Goal: Task Accomplishment & Management: Manage account settings

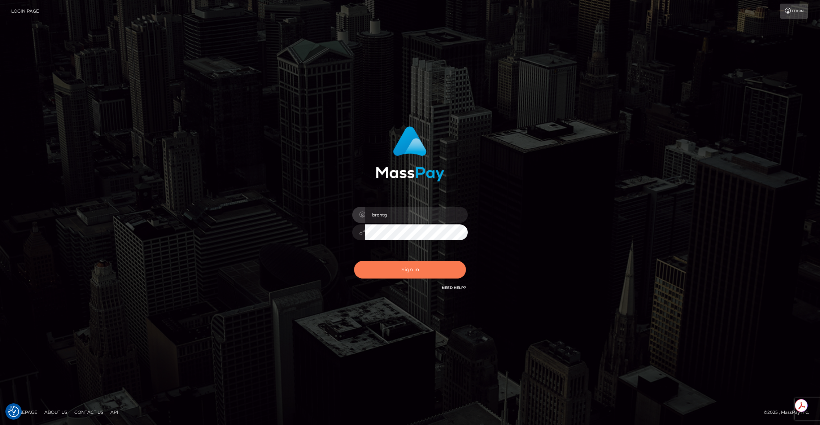
click at [399, 267] on button "Sign in" at bounding box center [410, 270] width 112 height 18
type input "brentg"
click at [386, 277] on button "Sign in" at bounding box center [410, 270] width 112 height 18
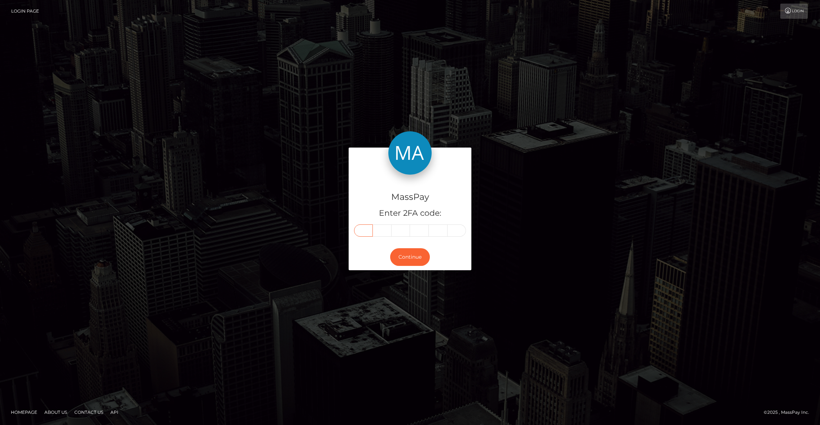
paste input "0"
type input "0"
type input "3"
type input "8"
type input "1"
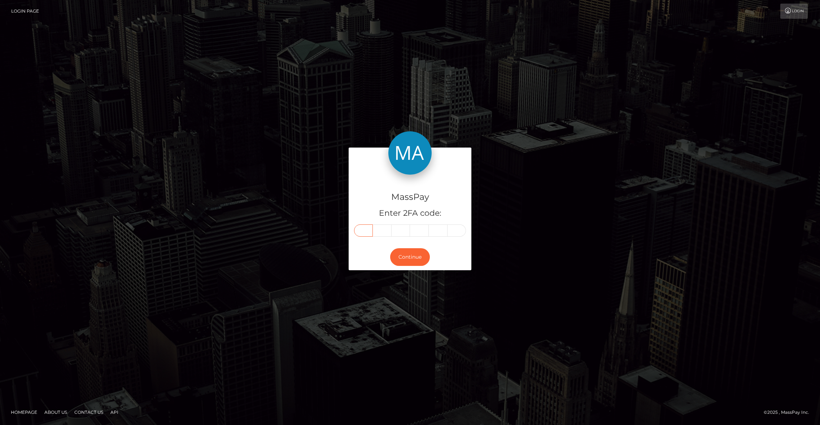
type input "3"
type input "7"
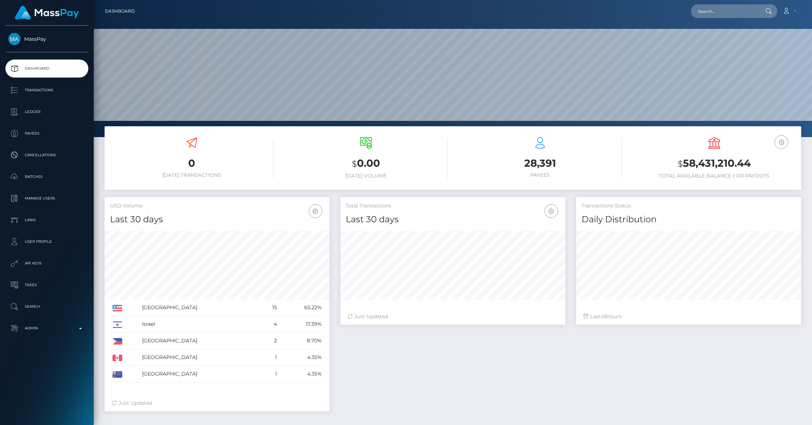
scroll to position [128, 225]
click at [31, 153] on p "Cancellations" at bounding box center [46, 155] width 77 height 11
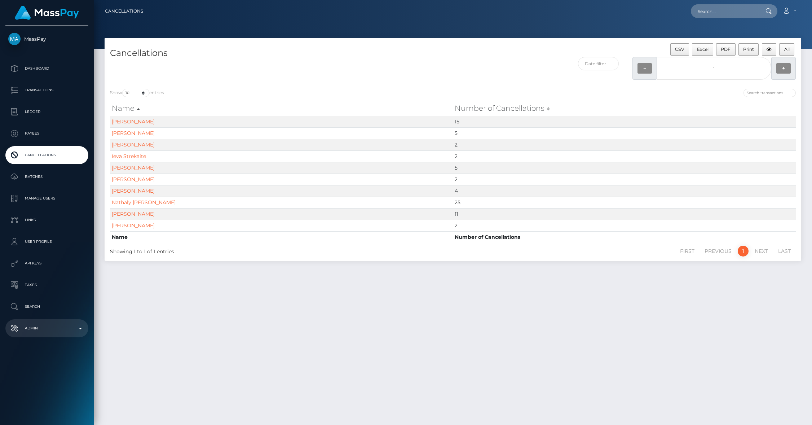
click at [59, 330] on p "Admin" at bounding box center [46, 328] width 77 height 11
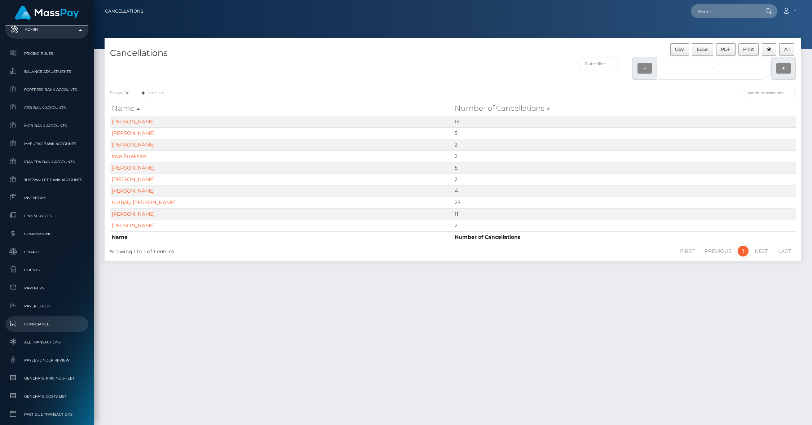
scroll to position [352, 0]
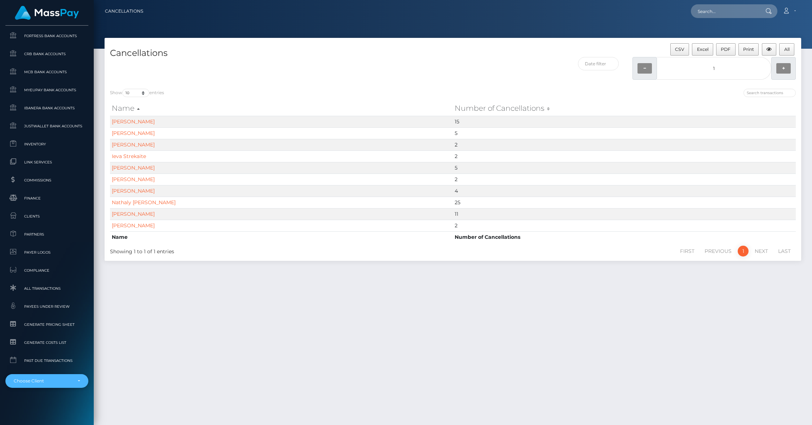
click at [54, 377] on div "Choose Client" at bounding box center [46, 381] width 83 height 14
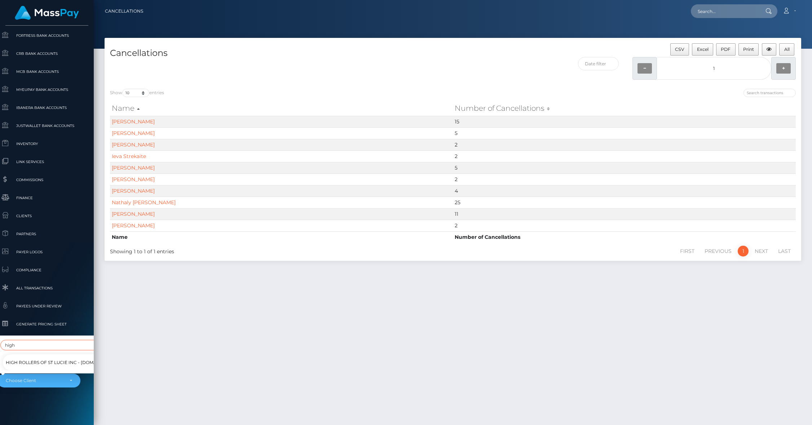
scroll to position [360, 8]
type input "high"
click at [45, 358] on span "High Rollers of St Lucie Inc - [DOMAIN_NAME]" at bounding box center [62, 362] width 113 height 9
select select "312"
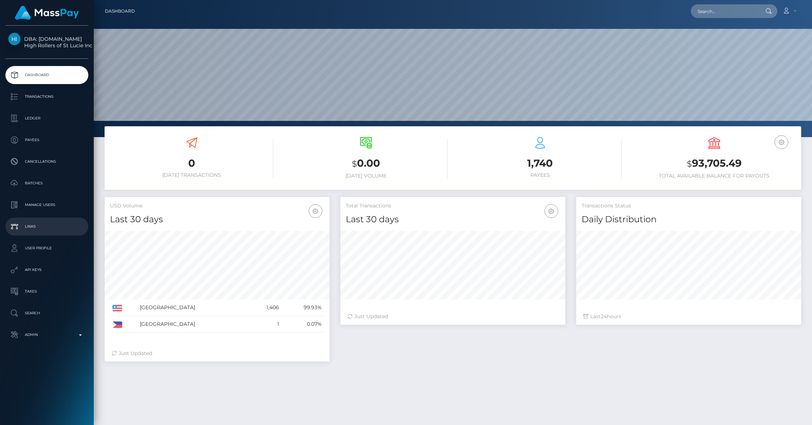
scroll to position [128, 225]
click at [47, 267] on p "API Keys" at bounding box center [46, 269] width 77 height 11
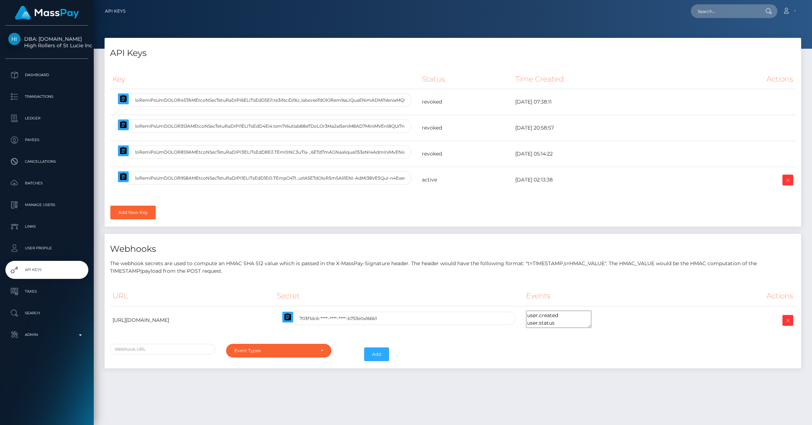
select select
click at [122, 182] on button "button" at bounding box center [123, 176] width 11 height 11
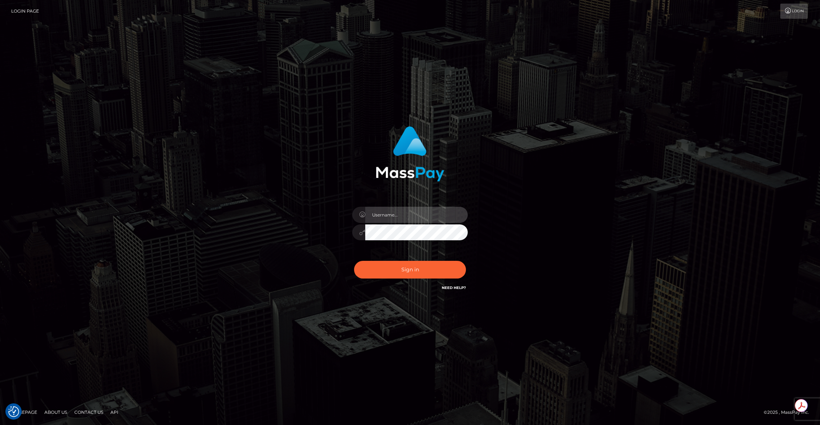
type input "brentg"
click at [389, 267] on button "Sign in" at bounding box center [410, 270] width 112 height 18
type input "brentg"
click at [387, 266] on button "Sign in" at bounding box center [410, 270] width 112 height 18
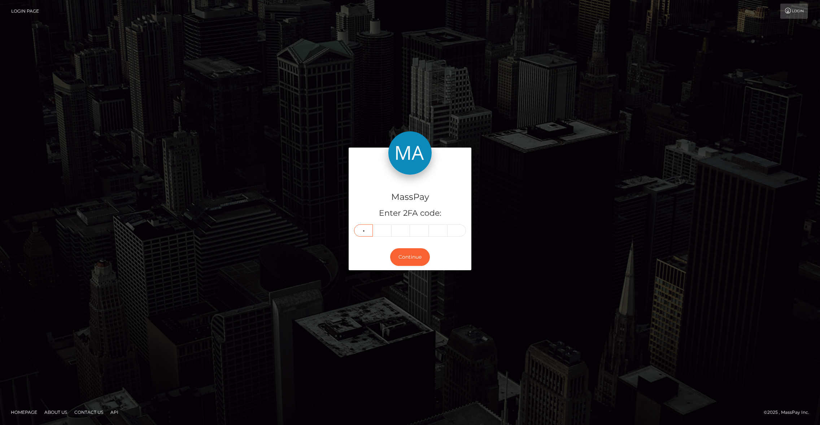
type input "2"
type input "9"
type input "5"
type input "2"
type input "9"
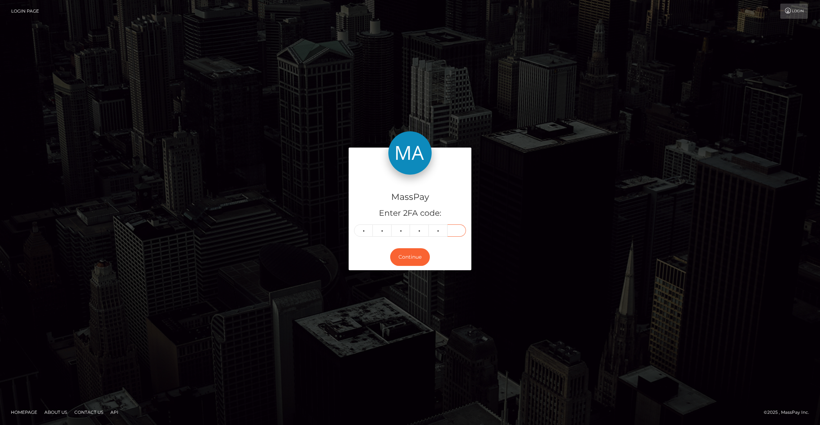
type input "8"
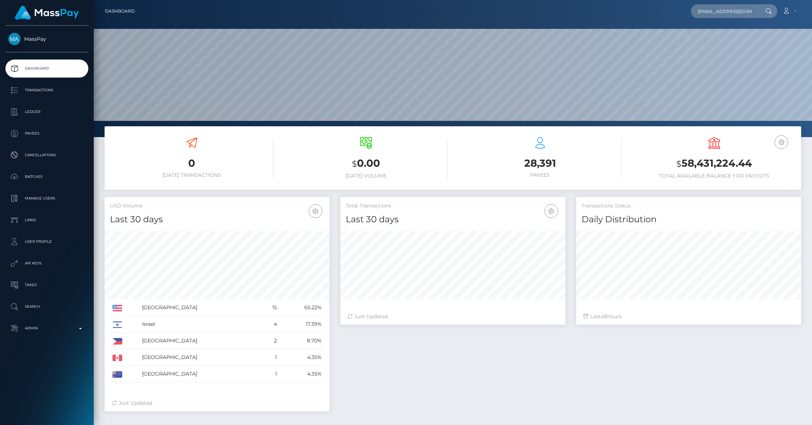
scroll to position [0, 12]
type input "[EMAIL_ADDRESS][DOMAIN_NAME]"
click at [735, 34] on link "MICHELE GORGOGLIONE" at bounding box center [720, 37] width 58 height 13
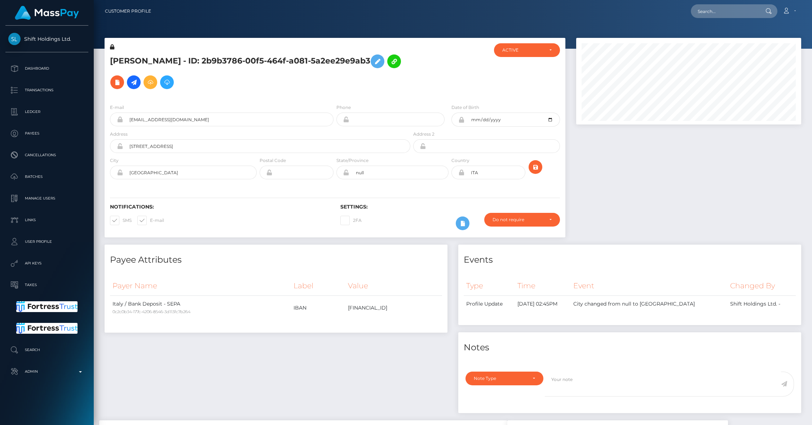
scroll to position [87, 225]
click at [604, 211] on div at bounding box center [689, 141] width 236 height 207
click at [645, 182] on div at bounding box center [689, 141] width 236 height 207
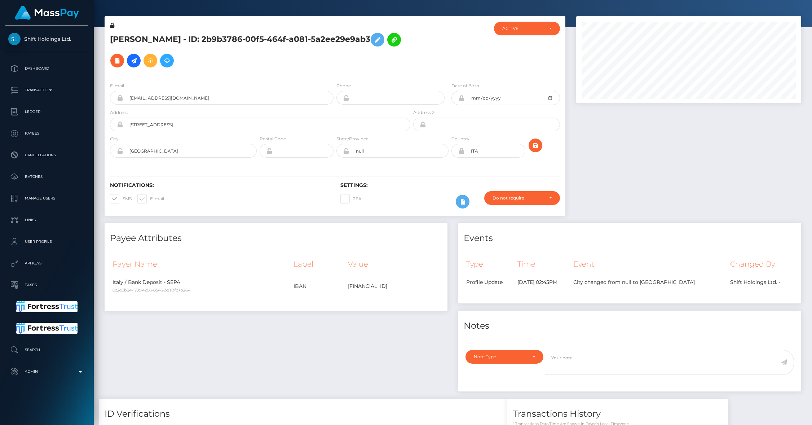
scroll to position [0, 0]
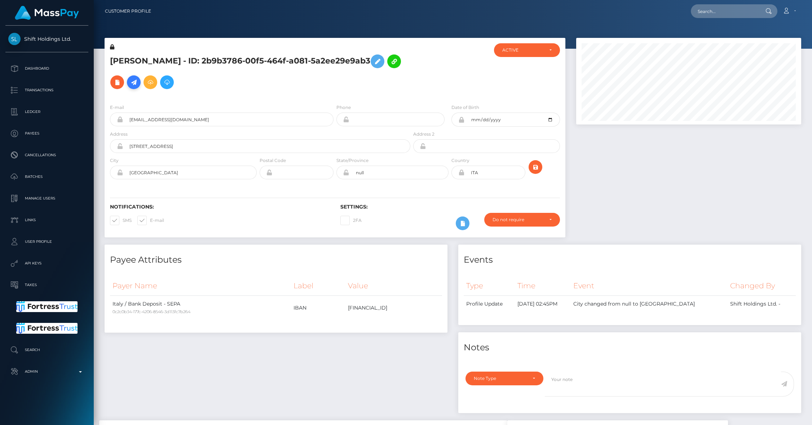
click at [138, 78] on icon at bounding box center [134, 82] width 9 height 9
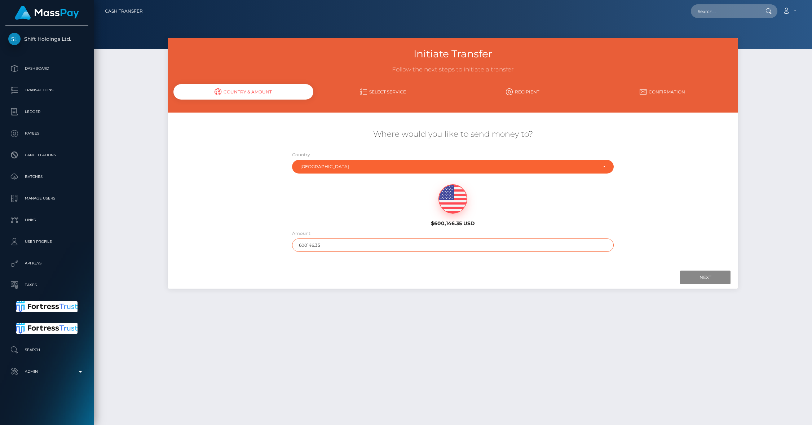
drag, startPoint x: 309, startPoint y: 244, endPoint x: 363, endPoint y: 243, distance: 53.8
click at [363, 243] on input "600146.35" at bounding box center [453, 244] width 322 height 13
type input "600"
click at [701, 277] on input "Next" at bounding box center [705, 278] width 51 height 14
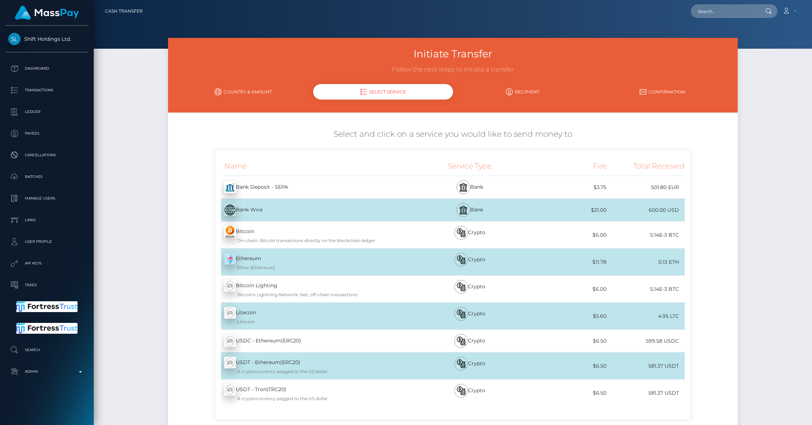
click at [333, 188] on div "Bank Deposit - SEPA - EUR" at bounding box center [314, 187] width 196 height 20
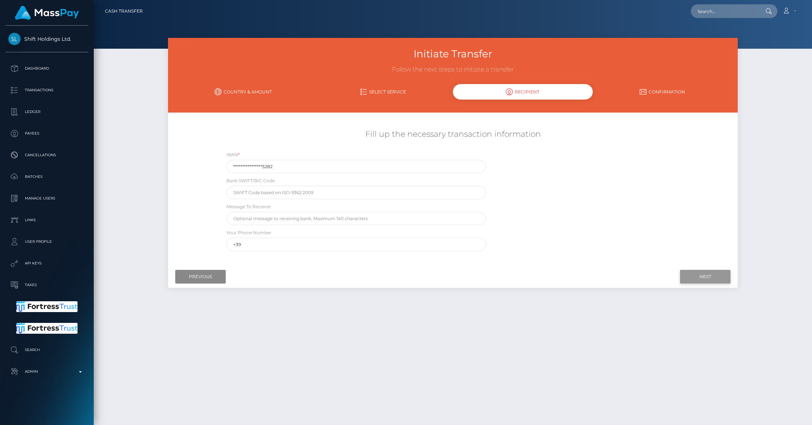
click at [705, 277] on input "Next" at bounding box center [705, 277] width 51 height 14
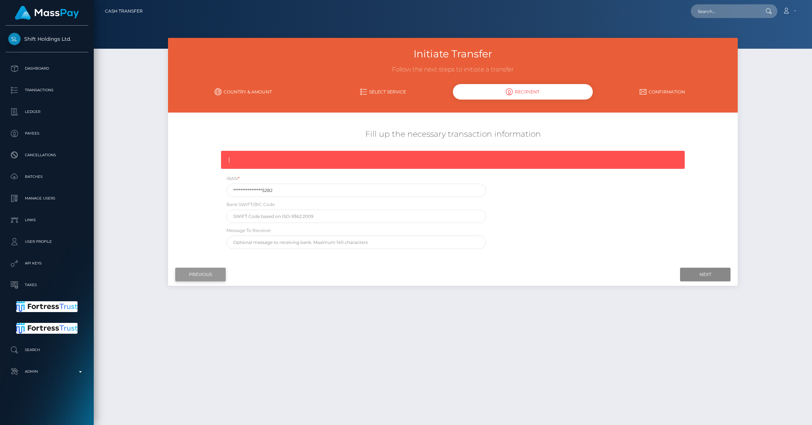
click at [194, 276] on input "Previous" at bounding box center [200, 275] width 51 height 14
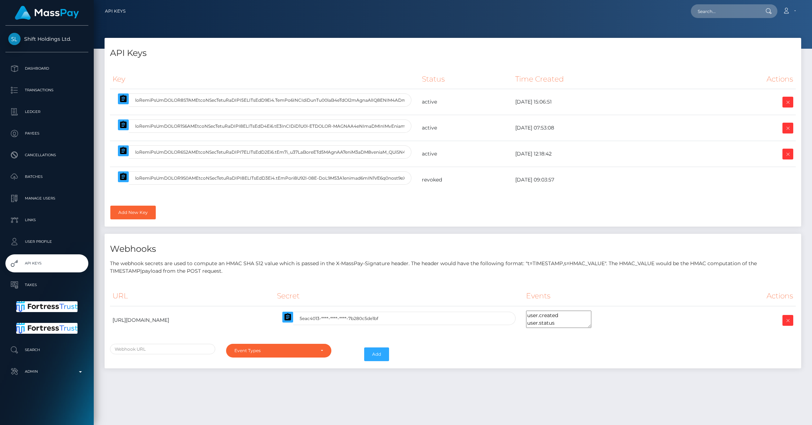
select select
click at [119, 153] on icon "button" at bounding box center [123, 150] width 9 height 9
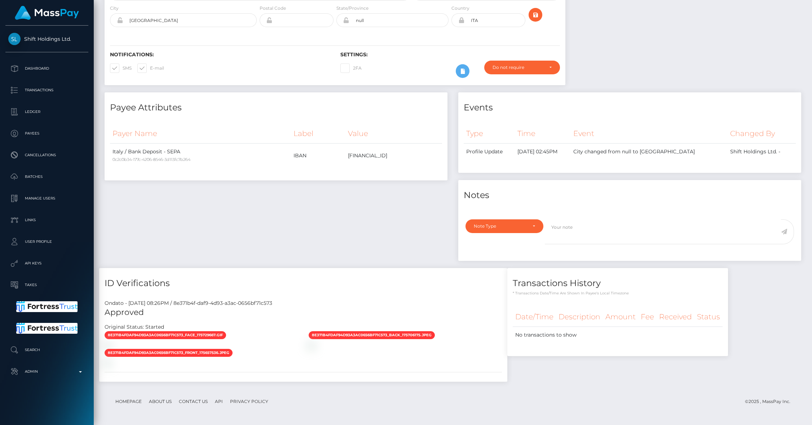
scroll to position [380, 0]
click at [307, 331] on div "8e371b4fdaf94d93a3ac0656bf71c573_back_175706175.jpeg" at bounding box center [405, 340] width 204 height 18
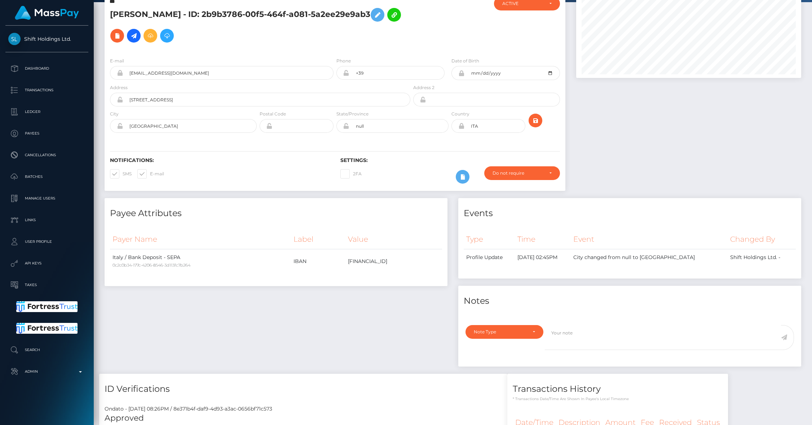
scroll to position [32, 0]
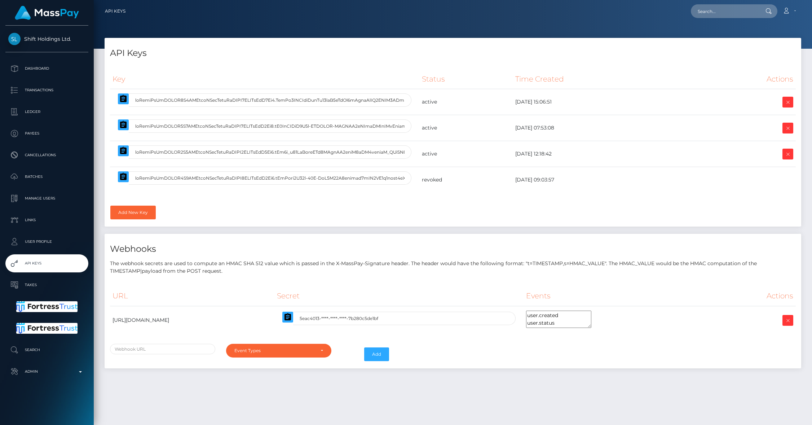
select select
click at [124, 154] on icon "button" at bounding box center [123, 150] width 6 height 7
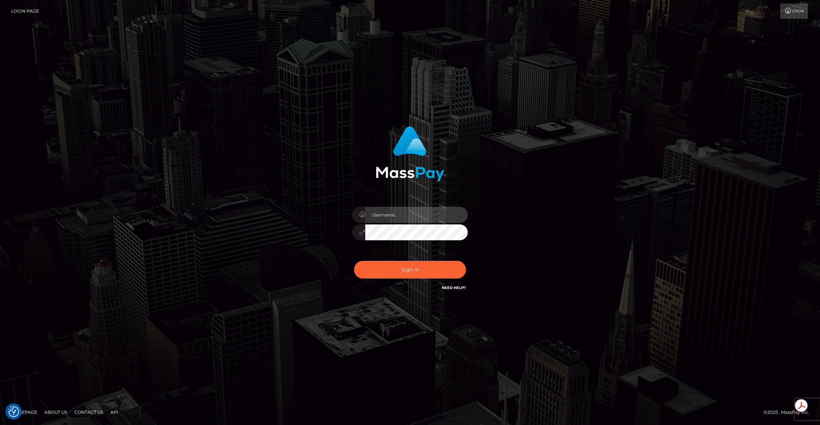
type input "brentg"
click at [378, 273] on button "Sign in" at bounding box center [410, 270] width 112 height 18
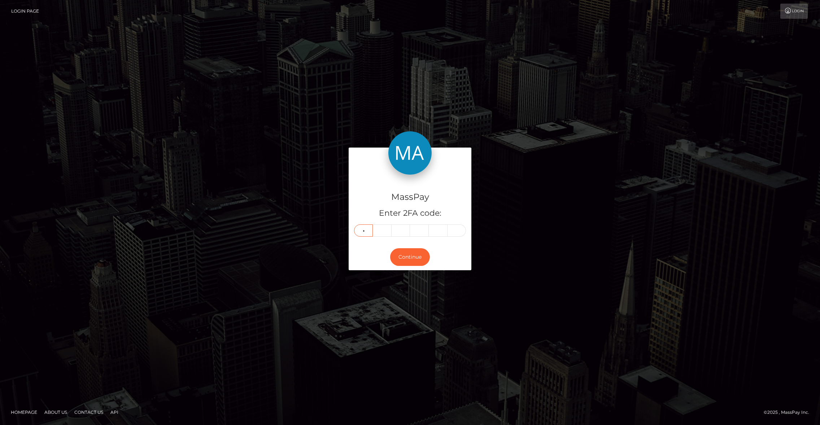
type input "1"
type input "8"
type input "7"
type input "1"
type input "7"
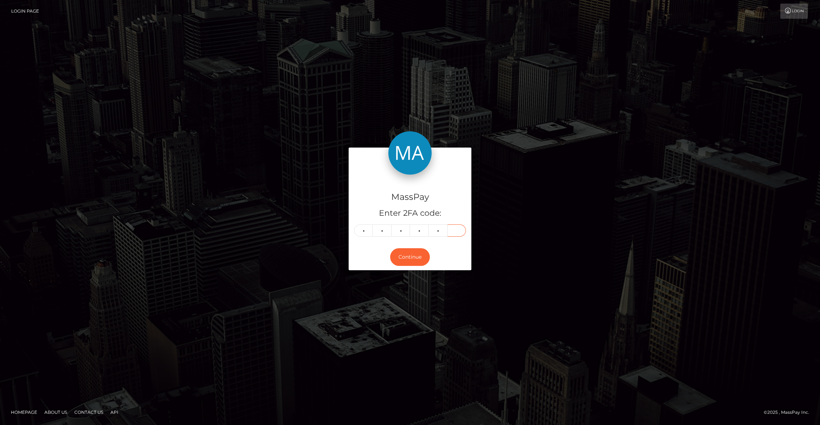
type input "8"
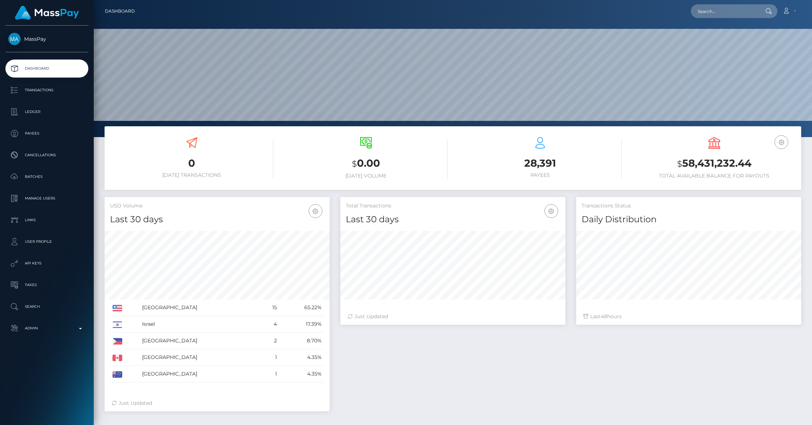
scroll to position [128, 225]
click at [712, 12] on input "text" at bounding box center [725, 11] width 68 height 14
paste input "pout_mAne8ypB31Bar"
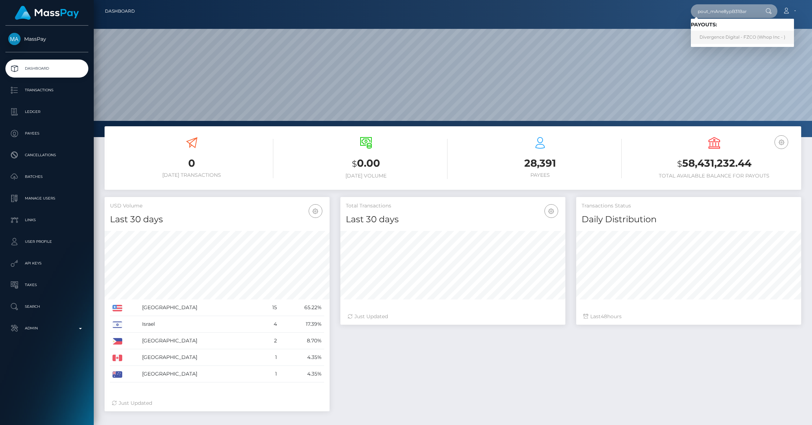
type input "pout_mAne8ypB31Bar"
click at [753, 39] on link "Divergence Digital - FZCO (Whop Inc - )" at bounding box center [742, 37] width 103 height 13
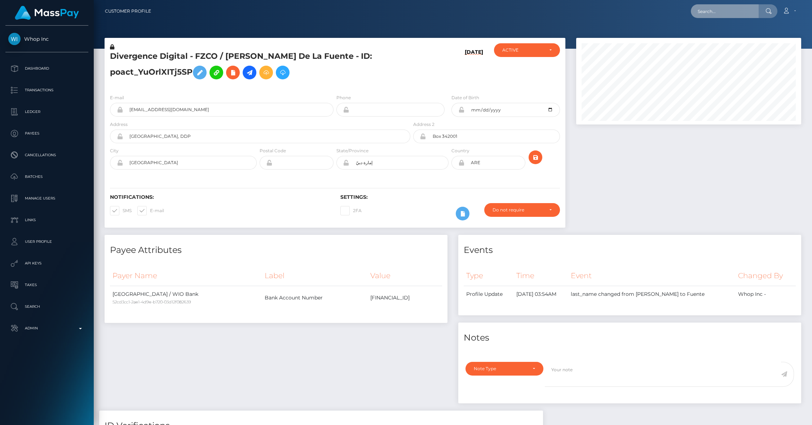
click at [713, 17] on input "text" at bounding box center [725, 11] width 68 height 14
paste input "pout_F36DG3PFCTtnQ"
type input "pout_F36DG3PFCTtnQ"
click at [720, 40] on link "Velo Labs Limited (Whop Inc - )" at bounding box center [733, 37] width 84 height 13
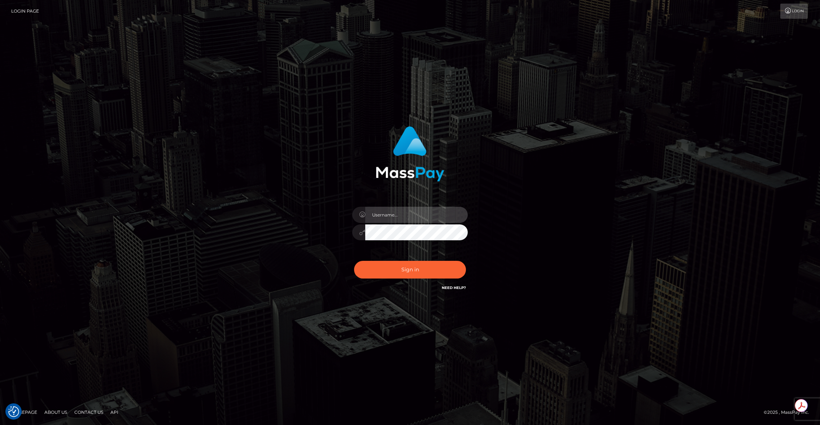
type input "brentg"
click at [404, 265] on button "Sign in" at bounding box center [410, 270] width 112 height 18
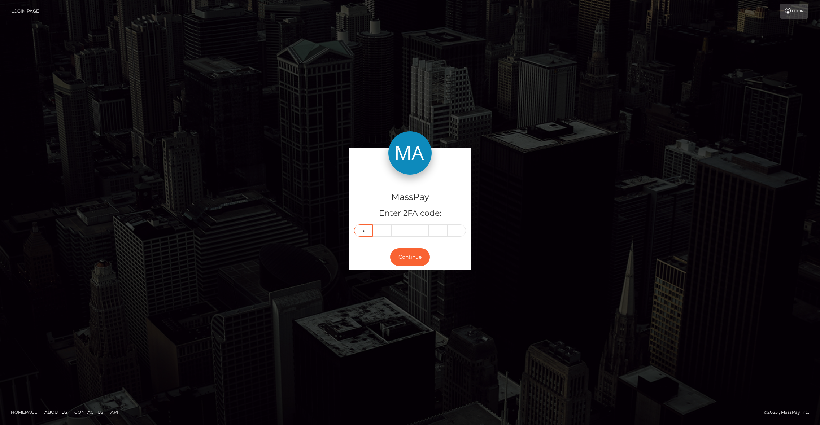
type input "9"
type input "1"
type input "9"
type input "1"
type input "2"
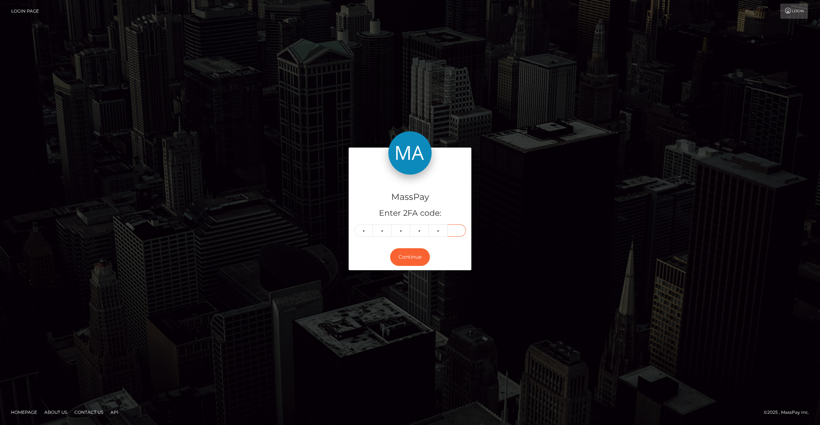
type input "1"
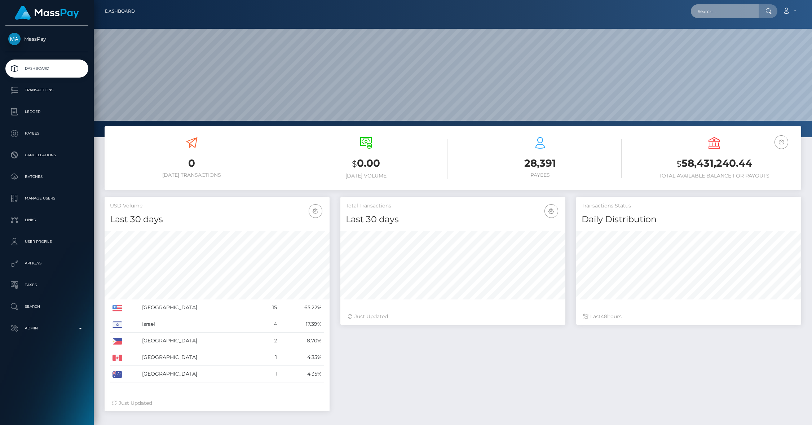
scroll to position [128, 225]
click at [718, 13] on input "text" at bounding box center [725, 11] width 68 height 14
paste input "pout_9RXTAgVHQyiSa"
type input "pout_9RXTAgVHQyiSa"
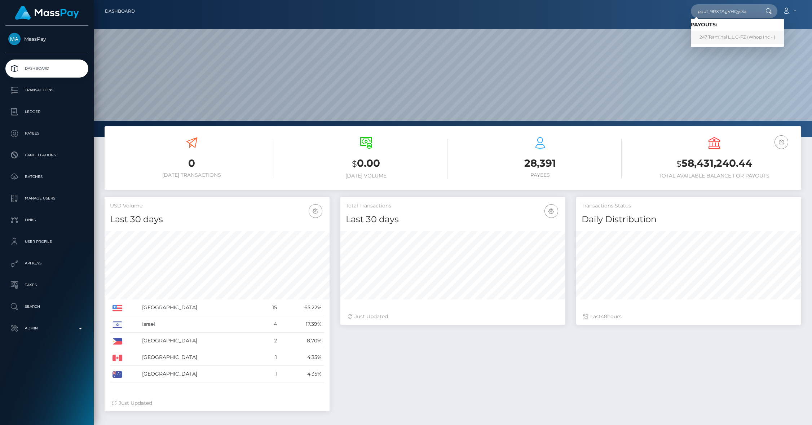
click at [734, 41] on link "247 Terminal L.L.C-FZ (Whop Inc - )" at bounding box center [737, 37] width 93 height 13
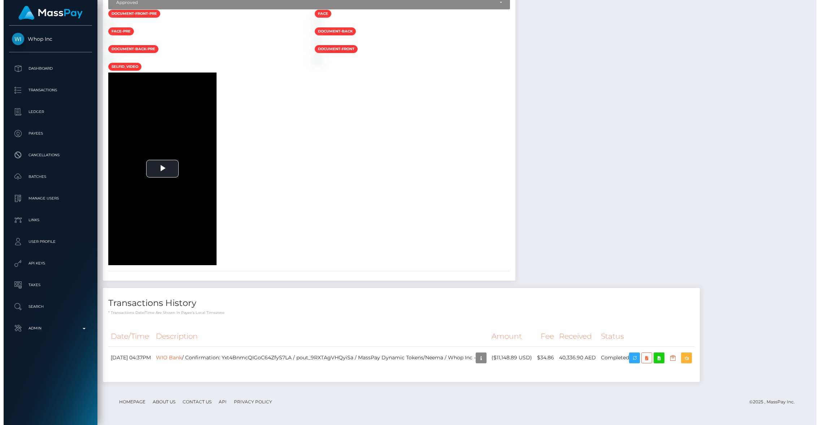
scroll to position [1048, 0]
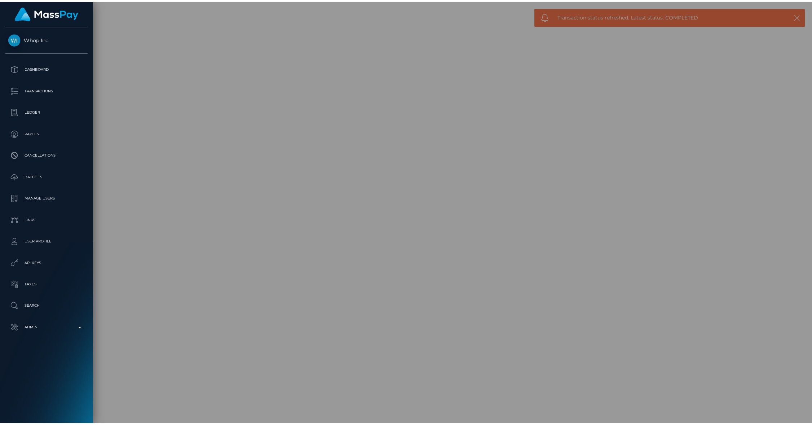
scroll to position [360690, 360551]
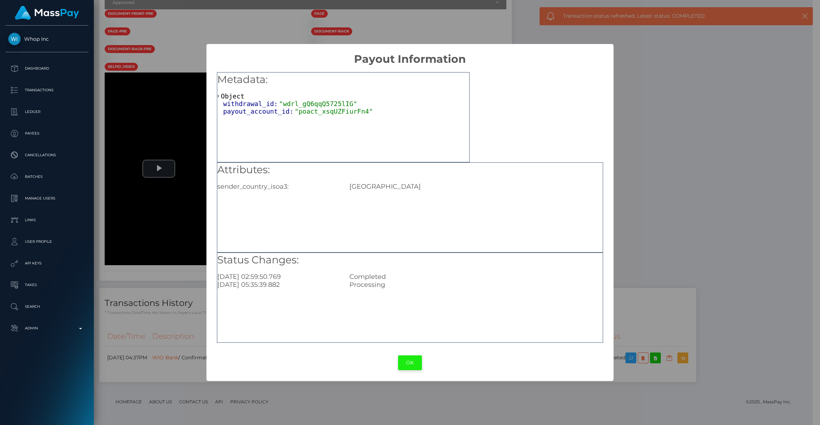
click at [411, 368] on button "OK" at bounding box center [410, 362] width 24 height 15
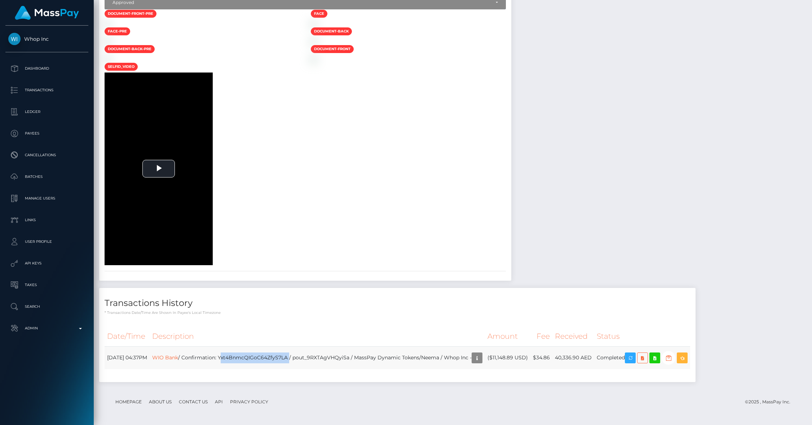
copy td "Yxt4BnmcQIGoC64ZfyS7LA"
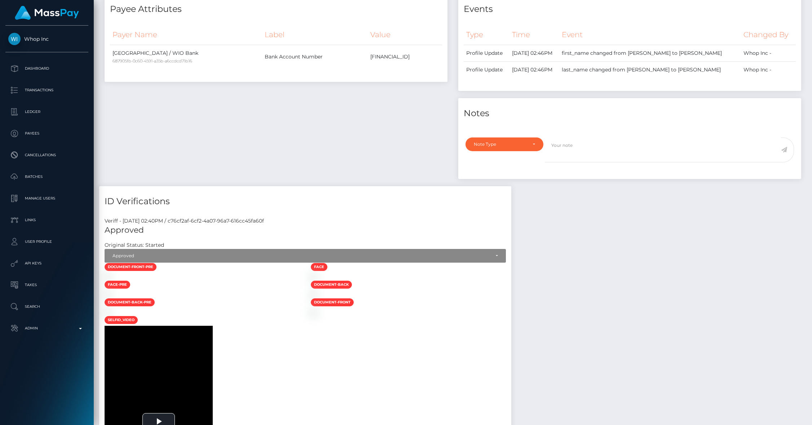
scroll to position [0, 0]
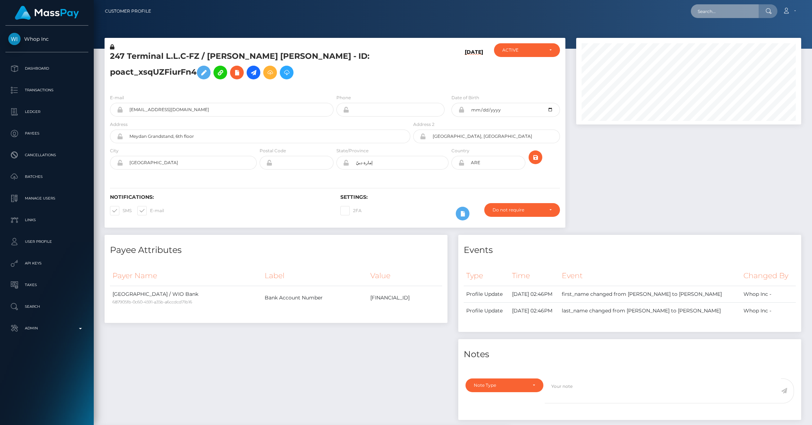
click at [727, 13] on input "text" at bounding box center [725, 11] width 68 height 14
paste input "68c0a6f38ec09"
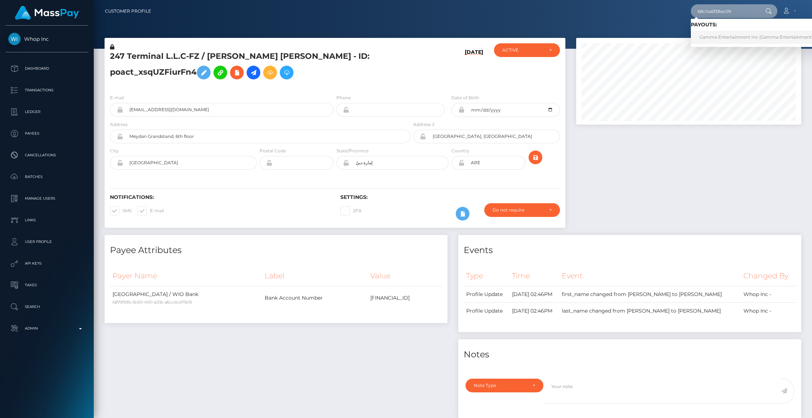
type input "68c0a6f38ec09"
click at [728, 34] on link "Gamma Entertainment Inc (Gamma Entertainment Inc. - )" at bounding box center [763, 37] width 144 height 13
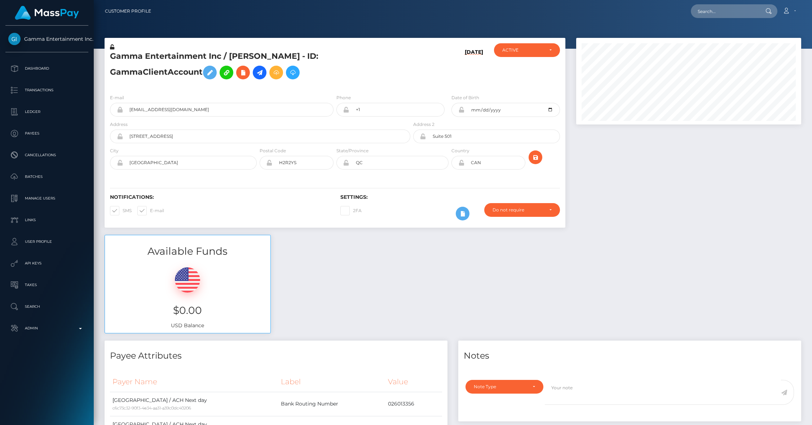
scroll to position [266, 0]
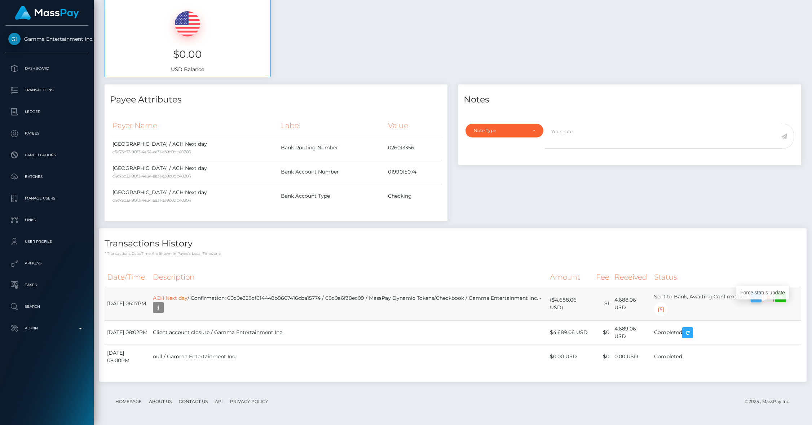
click at [761, 298] on icon "button" at bounding box center [756, 297] width 9 height 9
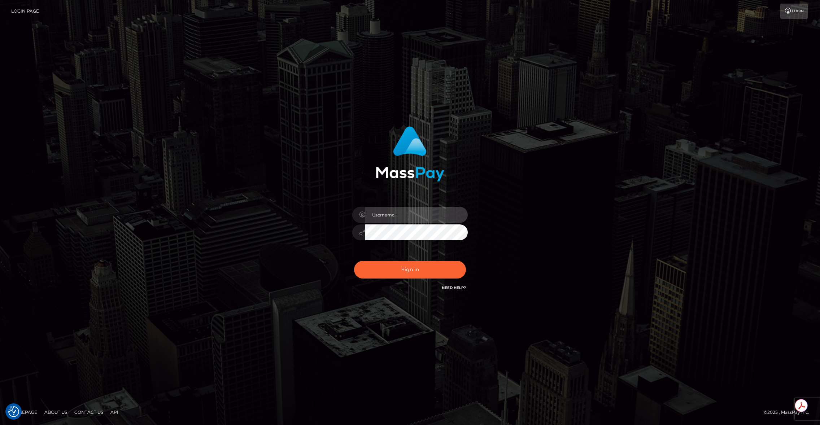
type input "brentg"
click at [406, 263] on button "Sign in" at bounding box center [410, 270] width 112 height 18
type input "brentg"
click at [373, 270] on button "Sign in" at bounding box center [410, 270] width 112 height 18
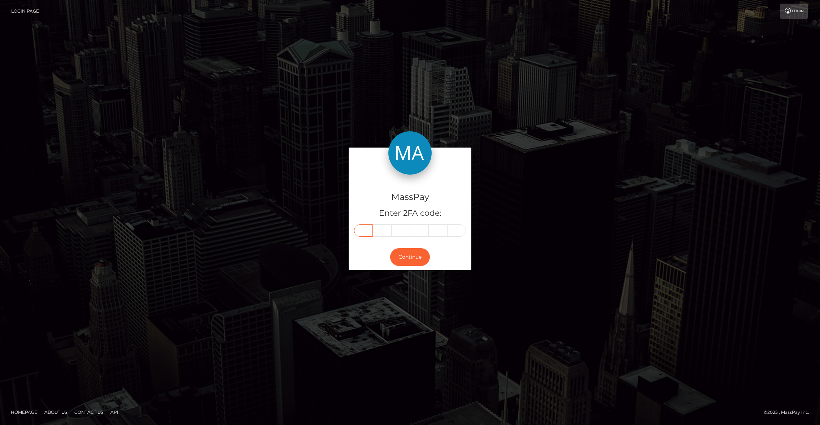
paste input "4"
type input "4"
type input "3"
type input "4"
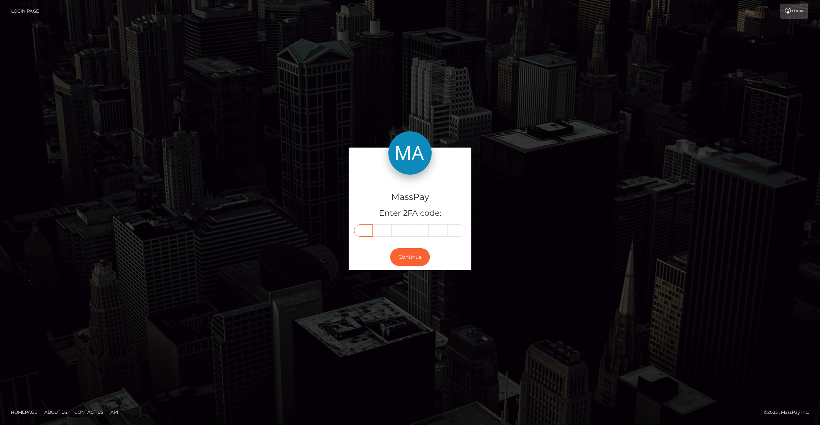
type input "6"
type input "7"
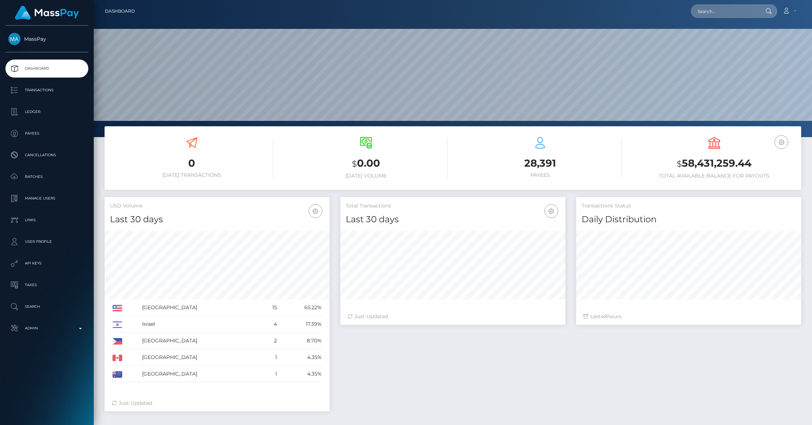
scroll to position [128, 225]
click at [718, 12] on input "text" at bounding box center [725, 11] width 68 height 14
paste input "817720877838774272_2"
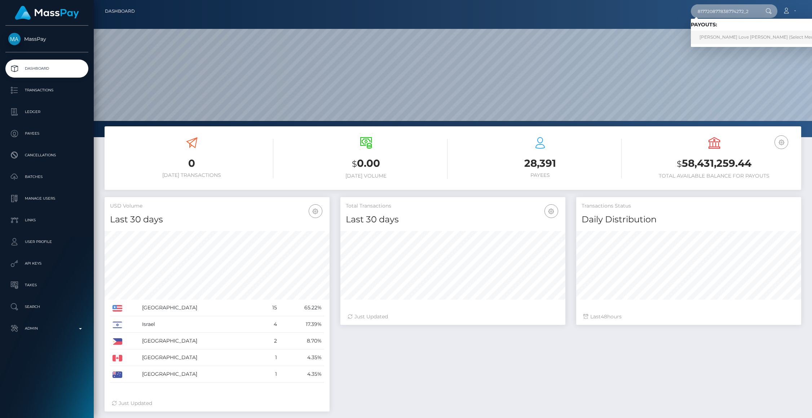
type input "817720877838774272_2"
click at [728, 35] on link "Charlotte Stacy Love Potvin (Select Media LLC - )" at bounding box center [766, 37] width 150 height 13
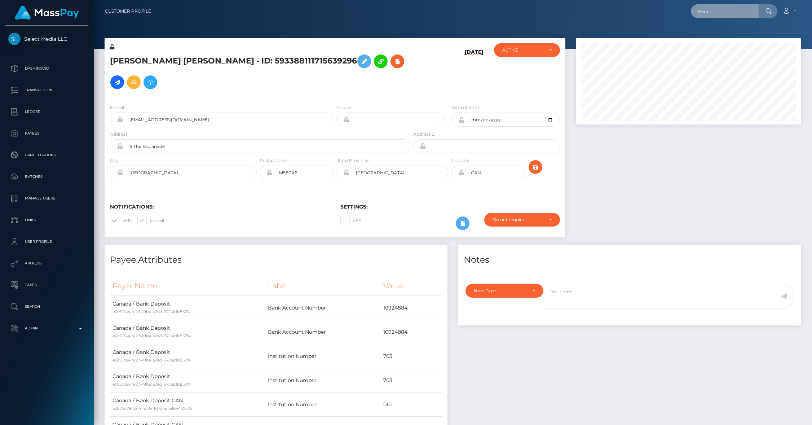
click at [733, 11] on input "text" at bounding box center [725, 11] width 68 height 14
paste input "817705665102372864_2"
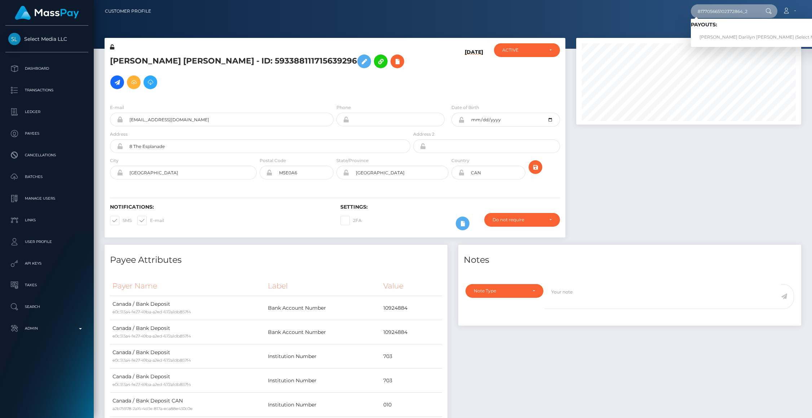
type input "817705665102372864_2"
click at [717, 35] on link "Jillian Dariilyn Jean Pinksen (Select Media LLC - )" at bounding box center [769, 37] width 156 height 13
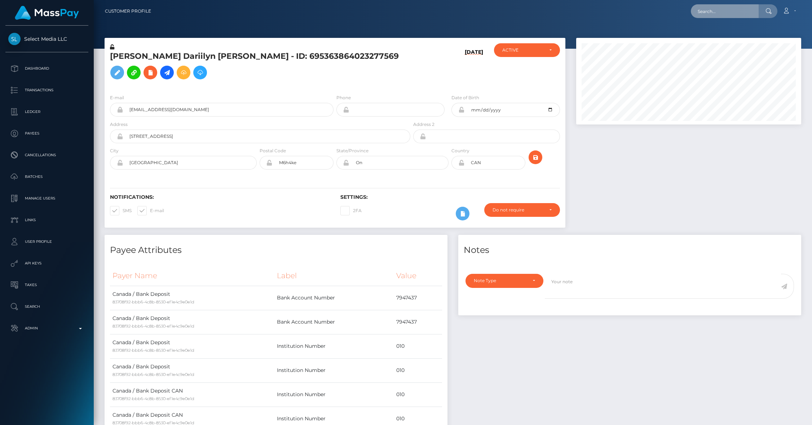
click at [731, 11] on input "text" at bounding box center [725, 11] width 68 height 14
paste input "817644813292695552_2"
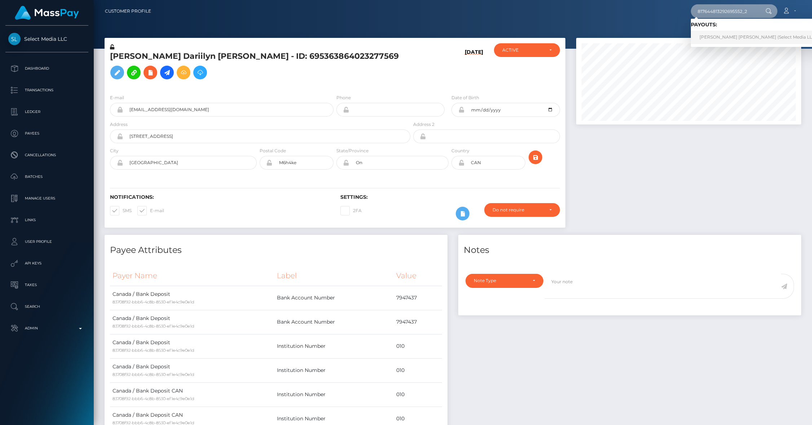
type input "817644813292695552_2"
click at [715, 40] on link "Shea-Lyn Marie Kroutil (Select Media LLC - )" at bounding box center [760, 37] width 139 height 13
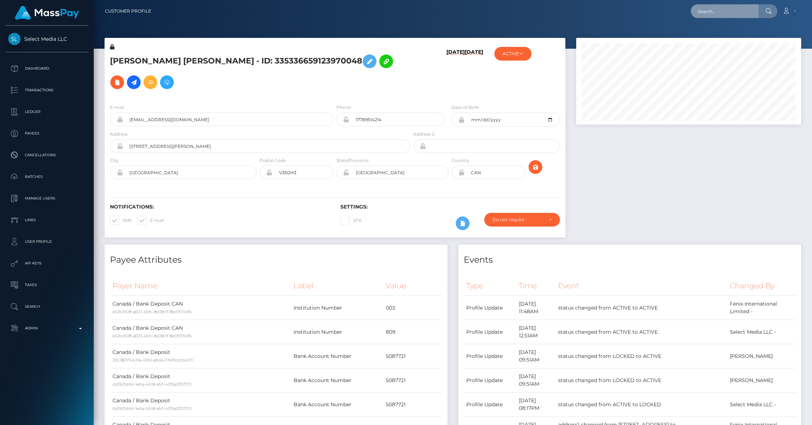
click at [711, 17] on input "text" at bounding box center [725, 11] width 68 height 14
paste input "817675239004590080_2"
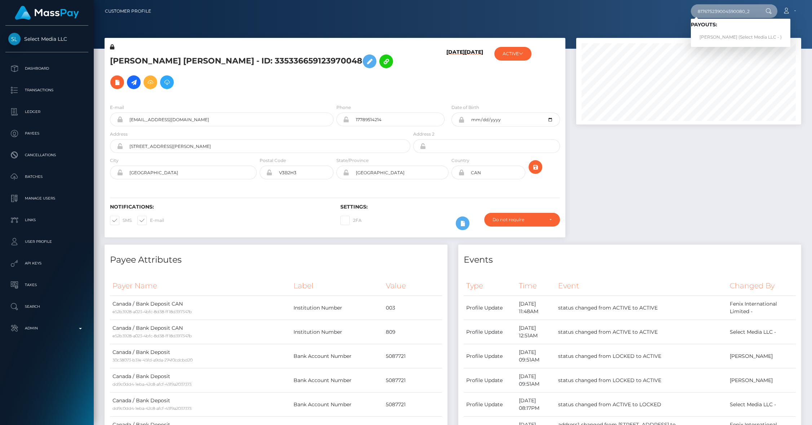
type input "817675239004590080_2"
click at [715, 35] on link "Keyanna Berland (Select Media LLC - )" at bounding box center [741, 37] width 100 height 13
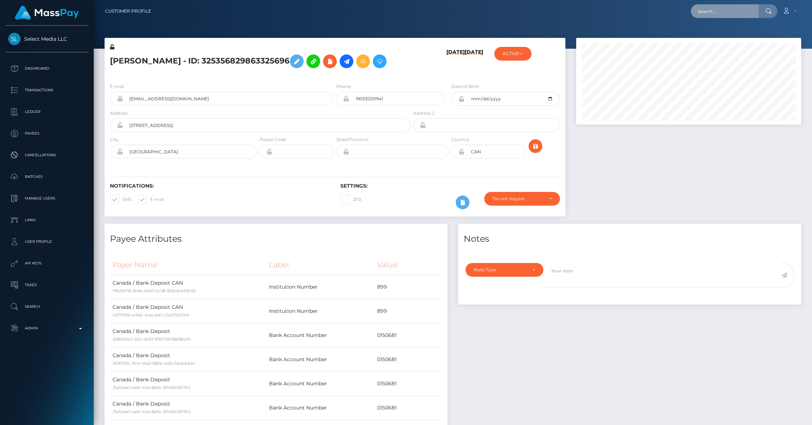
click at [707, 17] on input "text" at bounding box center [725, 11] width 68 height 14
paste input "[EMAIL_ADDRESS][DOMAIN_NAME]"
type input "[EMAIL_ADDRESS][DOMAIN_NAME]"
click at [704, 38] on link "Jasdeep Johal" at bounding box center [720, 37] width 58 height 13
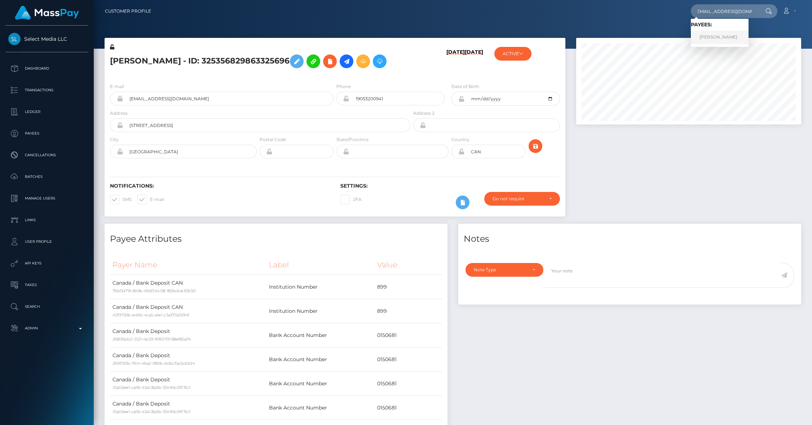
scroll to position [0, 0]
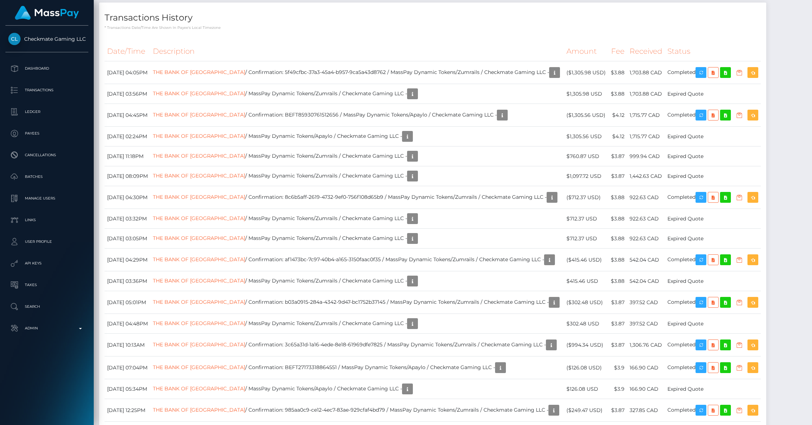
scroll to position [1066, 0]
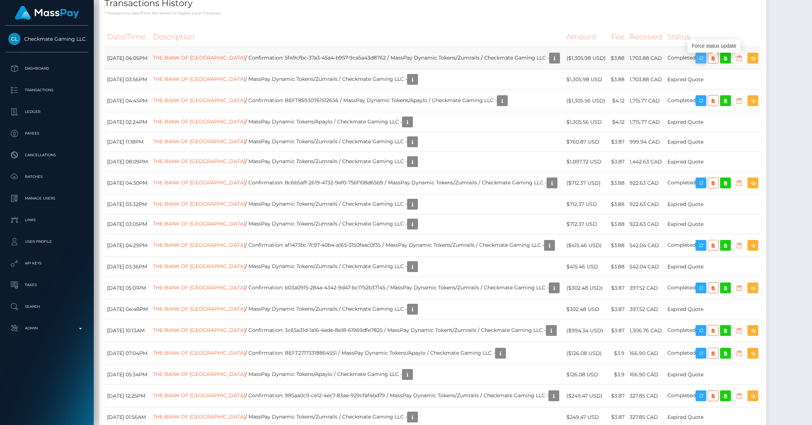
click at [707, 63] on button "button" at bounding box center [701, 58] width 11 height 11
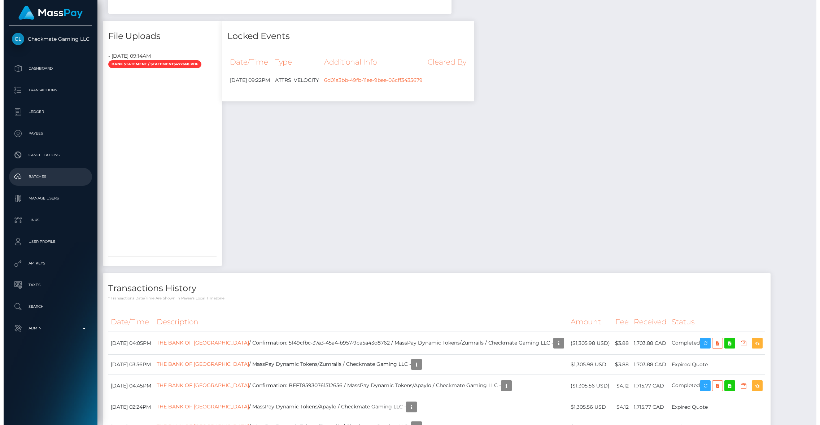
scroll to position [1037, 0]
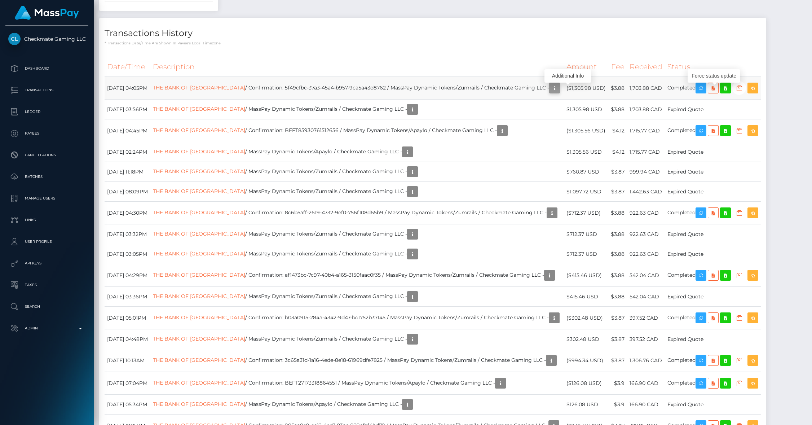
click at [559, 93] on icon "button" at bounding box center [555, 88] width 9 height 9
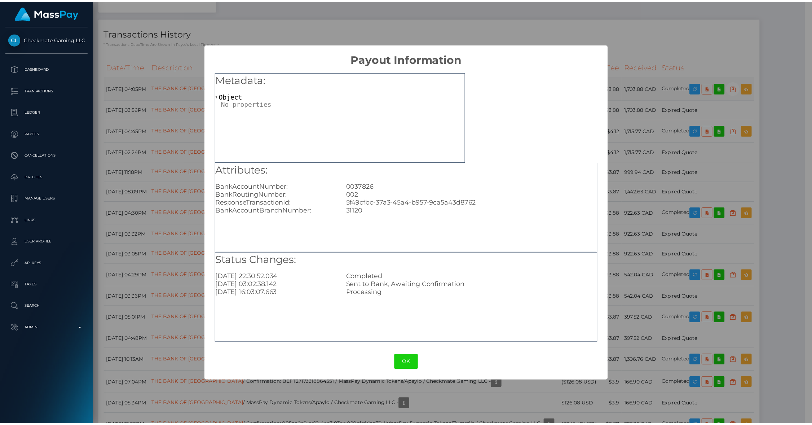
scroll to position [360690, 360551]
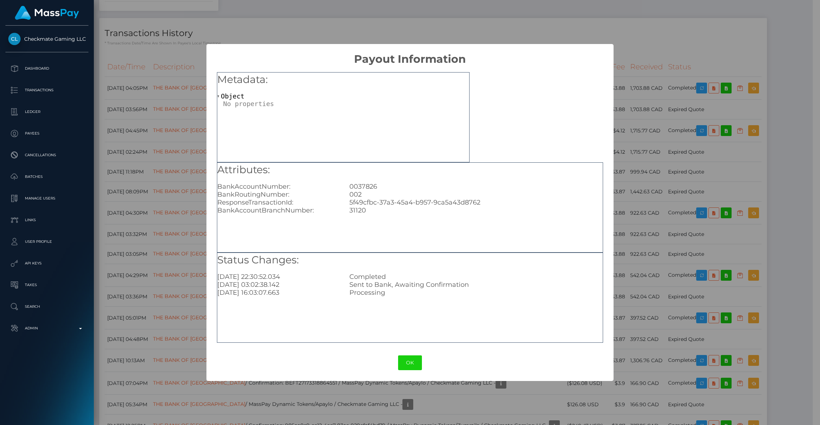
click at [639, 51] on div "× Payout Information Metadata: Object Attributes: BankAccountNumber: [FINANCIAL…" at bounding box center [410, 212] width 820 height 425
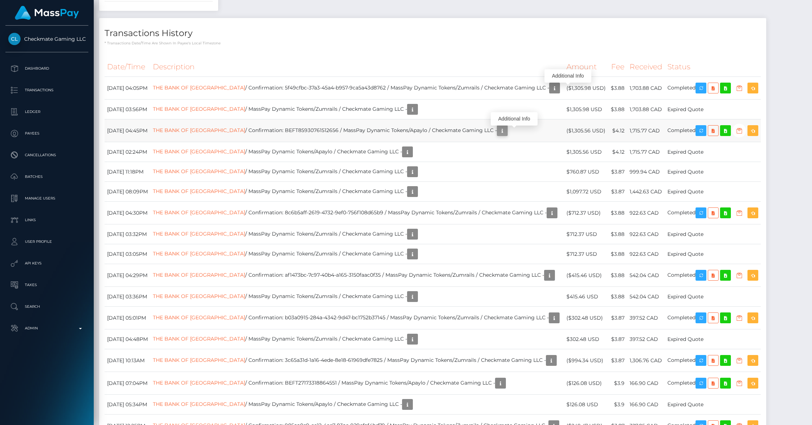
click at [507, 135] on icon "button" at bounding box center [502, 130] width 9 height 9
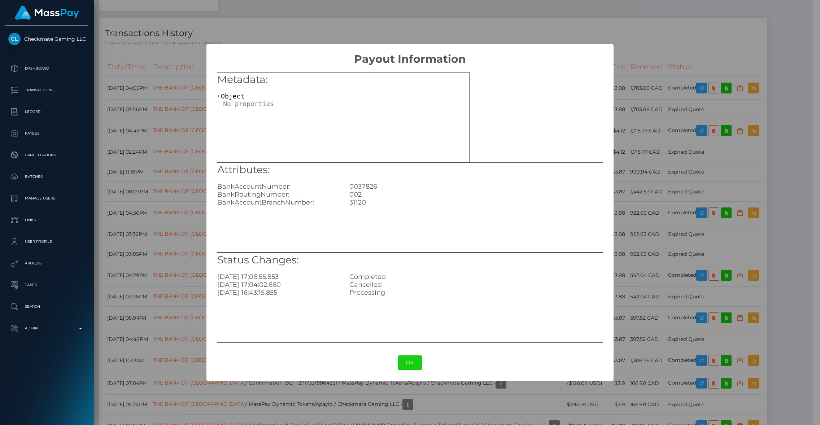
click at [500, 27] on div "× Payout Information Metadata: Object Attributes: BankAccountNumber: [FINANCIAL…" at bounding box center [410, 212] width 820 height 425
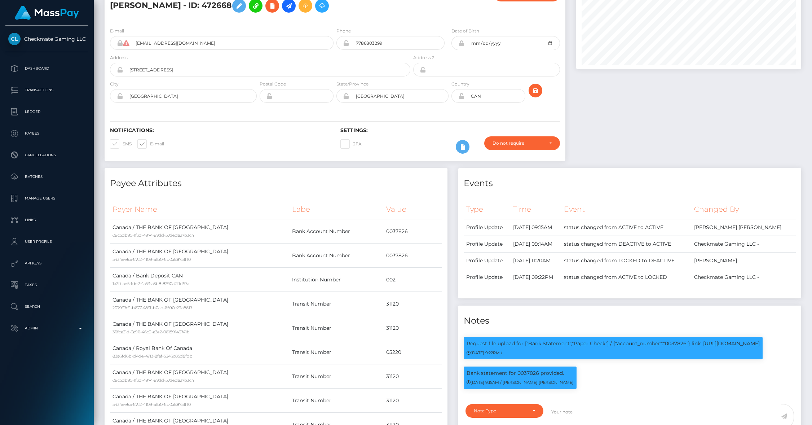
scroll to position [0, 0]
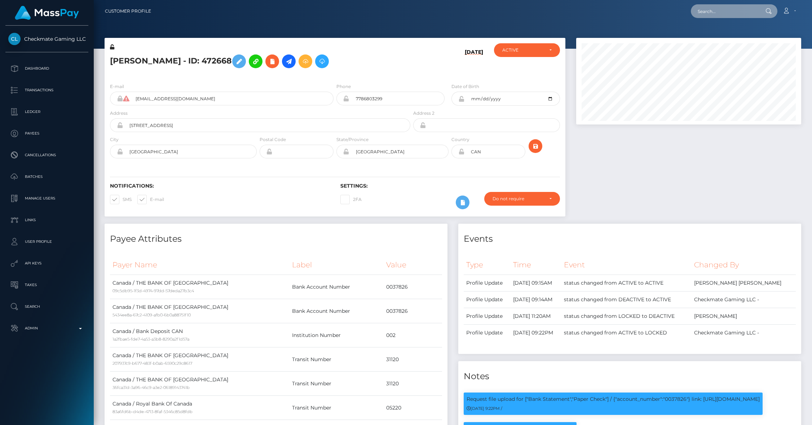
click at [723, 14] on input "text" at bounding box center [725, 11] width 68 height 14
paste input "poact_Zq9fI51cbpwG"
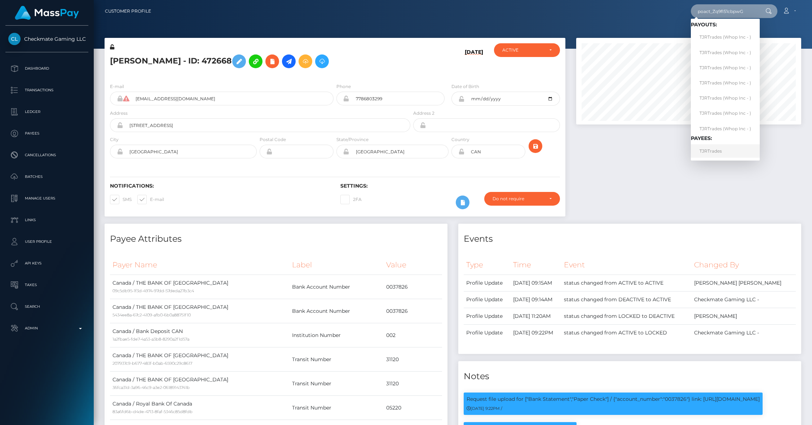
type input "poact_Zq9fI51cbpwG"
click at [715, 148] on link "TJRTrades" at bounding box center [725, 150] width 69 height 13
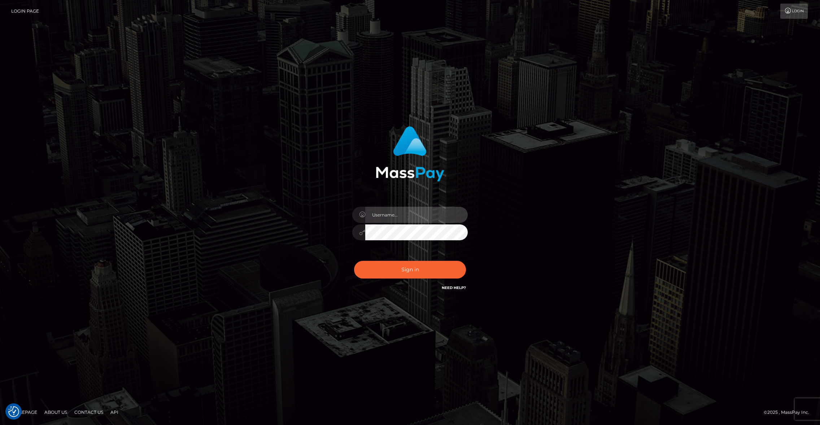
type input "brentg"
click at [411, 272] on button "Sign in" at bounding box center [410, 270] width 112 height 18
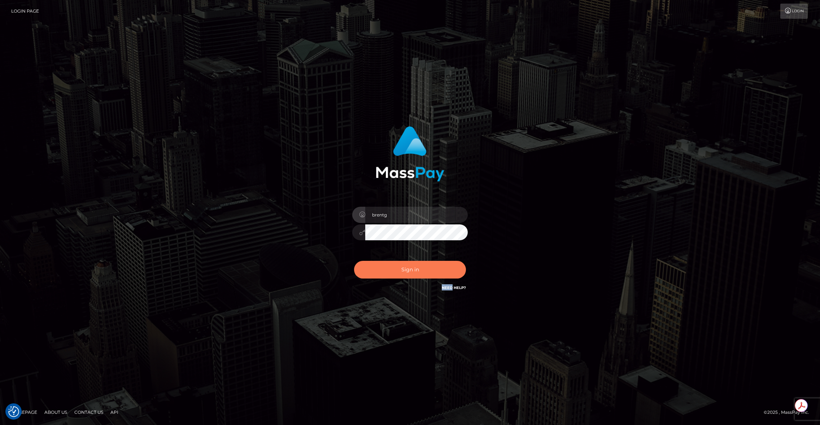
click at [411, 272] on div "Sign in Need Help?" at bounding box center [410, 273] width 126 height 32
type input "brentg"
click at [412, 274] on button "Sign in" at bounding box center [410, 270] width 112 height 18
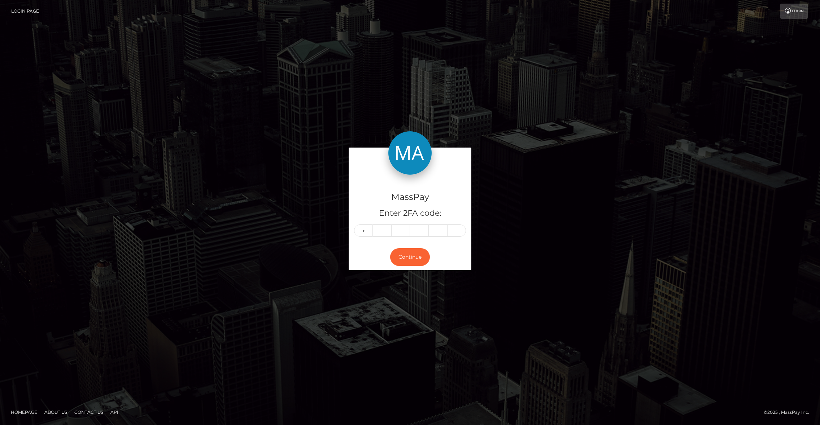
type input "9"
type input "4"
type input "1"
type input "8"
type input "7"
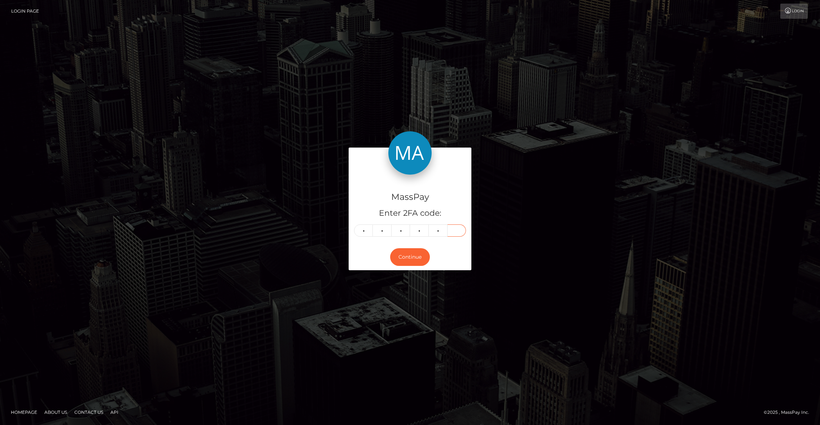
type input "8"
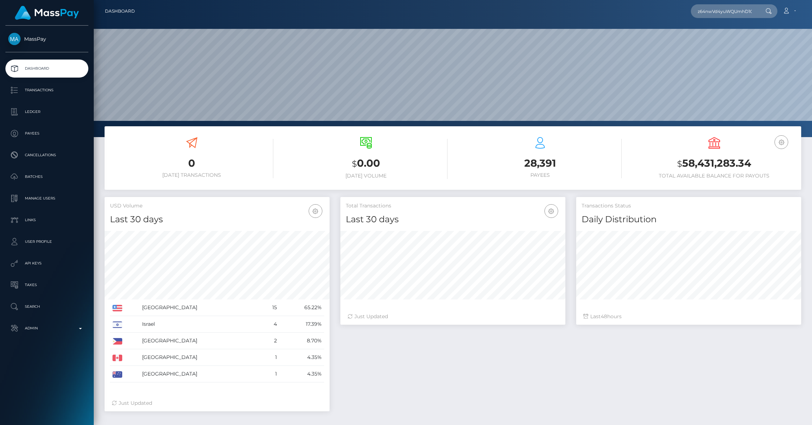
scroll to position [0, 32]
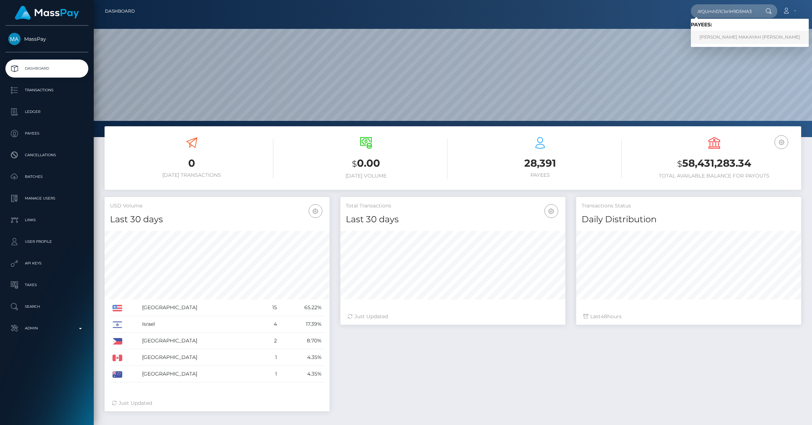
type input "z64nwVd4yuWQUmhD1CbrlH9D5MA3"
click at [721, 36] on link "[PERSON_NAME] MAKAYAH [PERSON_NAME]" at bounding box center [750, 37] width 118 height 13
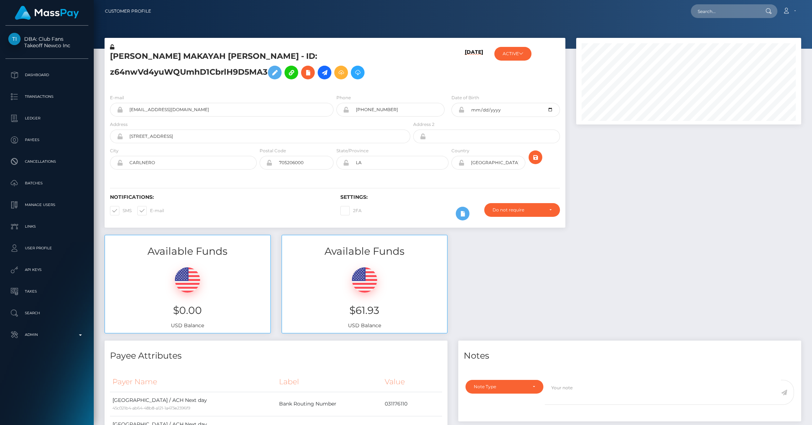
scroll to position [87, 225]
click at [196, 106] on input "[EMAIL_ADDRESS][DOMAIN_NAME]" at bounding box center [228, 110] width 211 height 14
click at [198, 110] on input "[EMAIL_ADDRESS][DOMAIN_NAME]" at bounding box center [228, 110] width 211 height 14
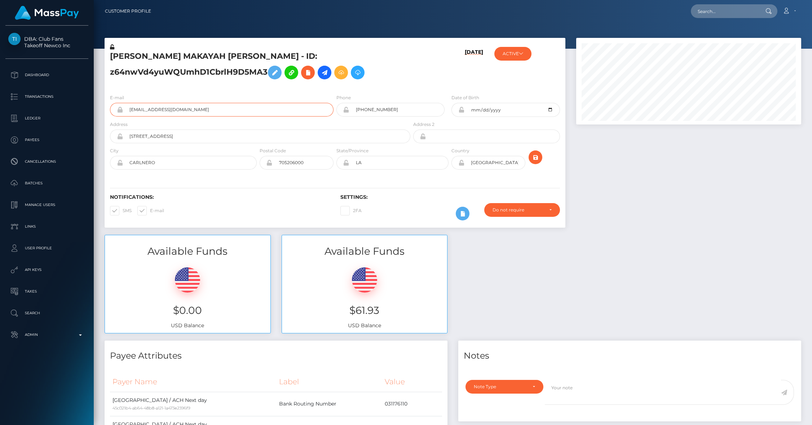
click at [198, 110] on input "kerabenjamin38@gmail.com" at bounding box center [228, 110] width 211 height 14
click at [719, 15] on input "text" at bounding box center [725, 11] width 68 height 14
paste input "pout_F36DG3PFCTtnQ"
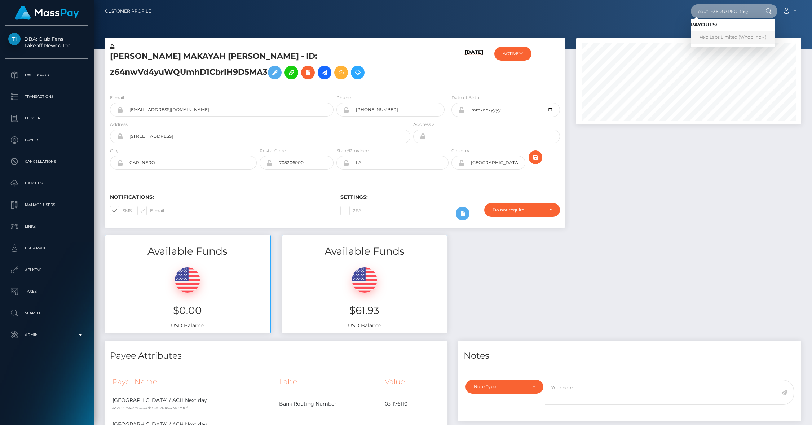
type input "pout_F36DG3PFCTtnQ"
click at [724, 40] on link "Velo Labs Limited (Whop Inc - )" at bounding box center [733, 37] width 84 height 13
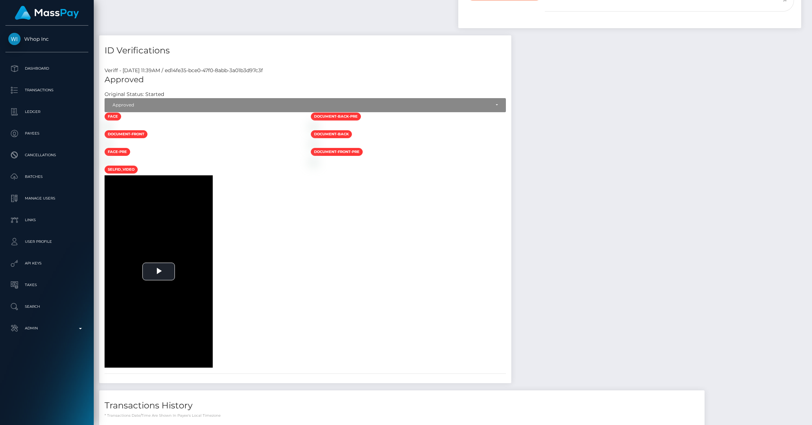
scroll to position [440, 0]
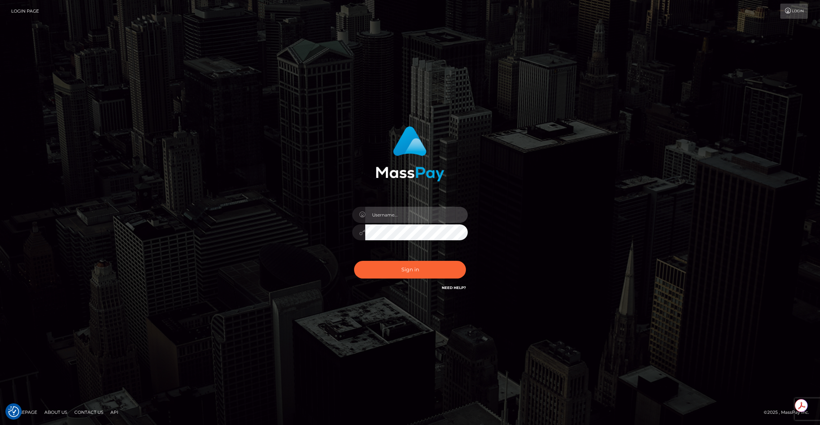
type input "brentg"
click at [401, 267] on button "Sign in" at bounding box center [410, 270] width 112 height 18
type input "brentg"
click at [401, 267] on button "Sign in" at bounding box center [410, 270] width 112 height 18
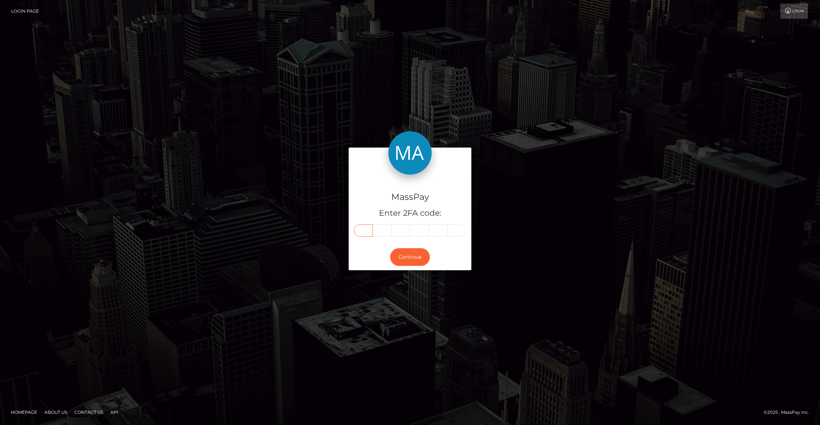
paste input "3"
type input "3"
type input "6"
type input "9"
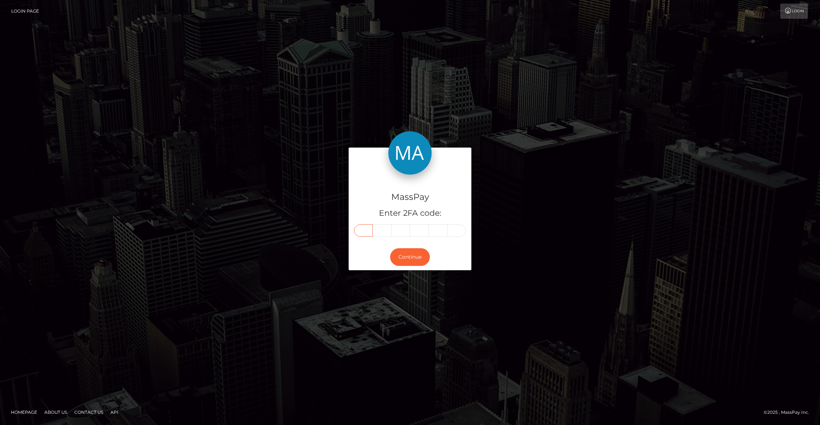
type input "7"
type input "6"
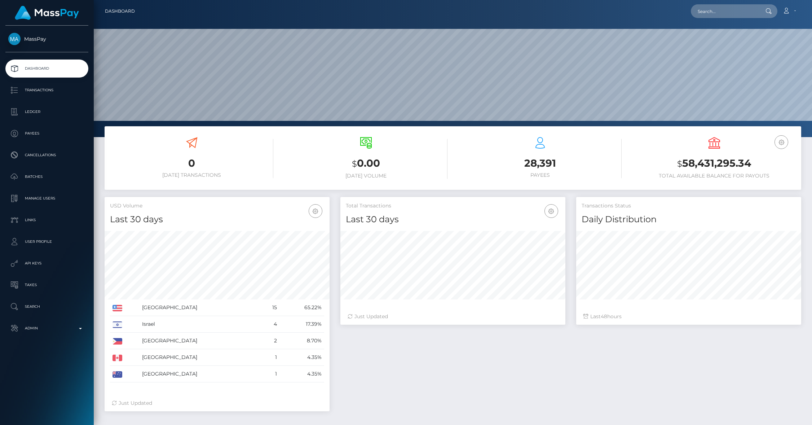
scroll to position [128, 225]
click at [80, 328] on b at bounding box center [80, 328] width 3 height 1
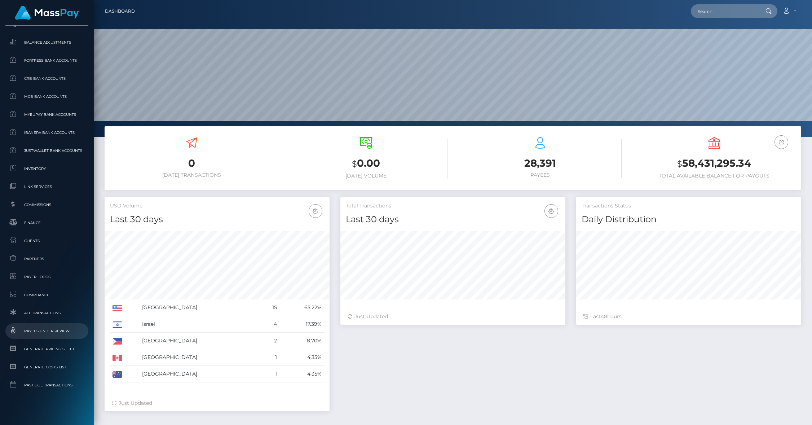
scroll to position [331, 0]
click at [27, 236] on span "Clients" at bounding box center [46, 238] width 77 height 8
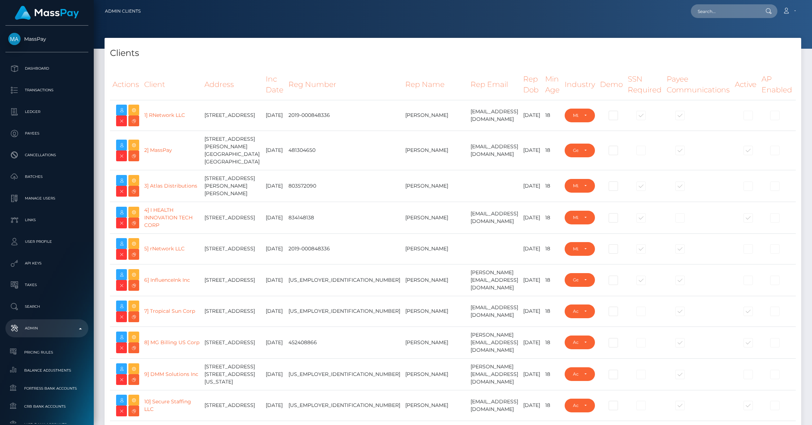
select select "223"
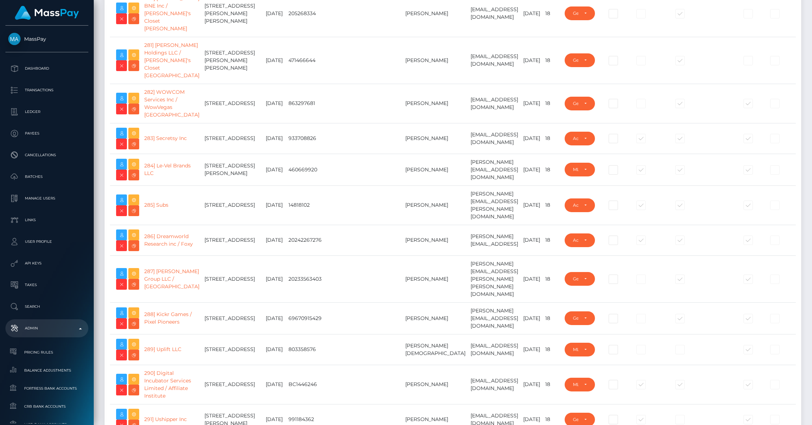
scroll to position [9329, 0]
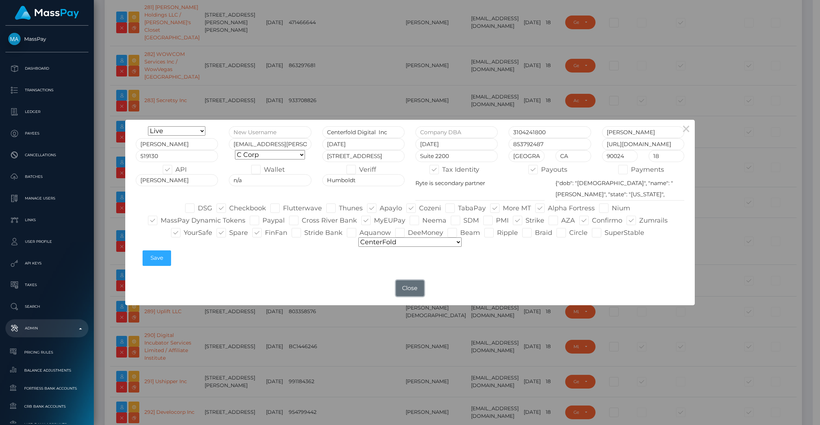
click at [403, 287] on button "Close" at bounding box center [410, 288] width 28 height 16
